Goal: Navigation & Orientation: Find specific page/section

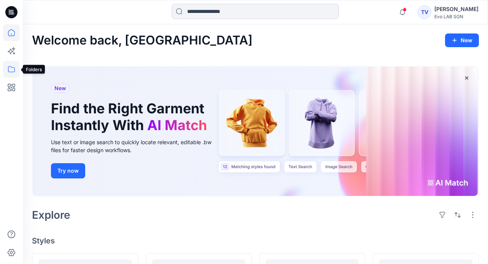
click at [11, 70] on icon at bounding box center [11, 69] width 17 height 17
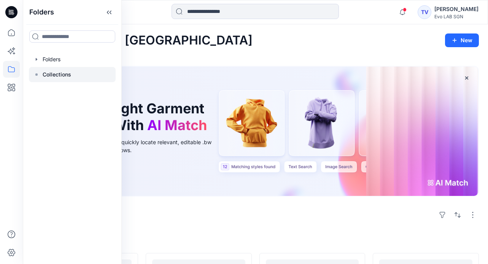
click at [51, 72] on p "Collections" at bounding box center [57, 74] width 29 height 9
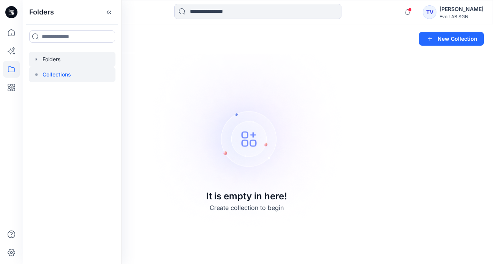
click at [52, 60] on div at bounding box center [72, 59] width 87 height 15
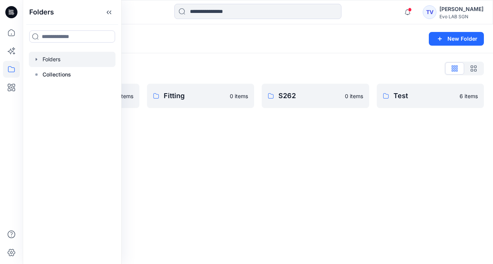
click at [191, 137] on div "Folders New Folder Folders List Fit Women 0 items Fitting 0 items S262 0 items …" at bounding box center [258, 143] width 470 height 239
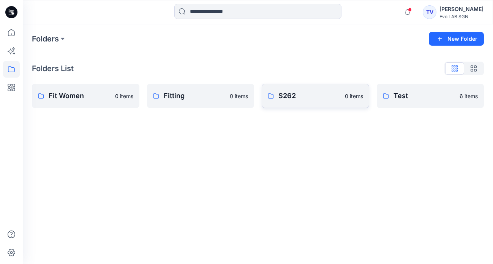
click at [291, 96] on p "S262" at bounding box center [310, 95] width 62 height 11
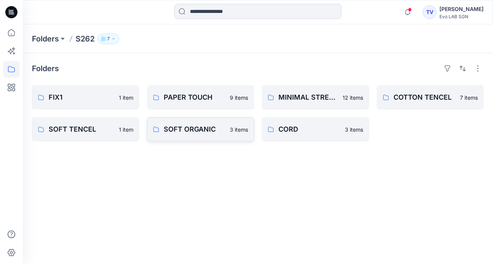
click at [193, 127] on p "SOFT ORGANIC" at bounding box center [195, 129] width 62 height 11
